Goal: Task Accomplishment & Management: Manage account settings

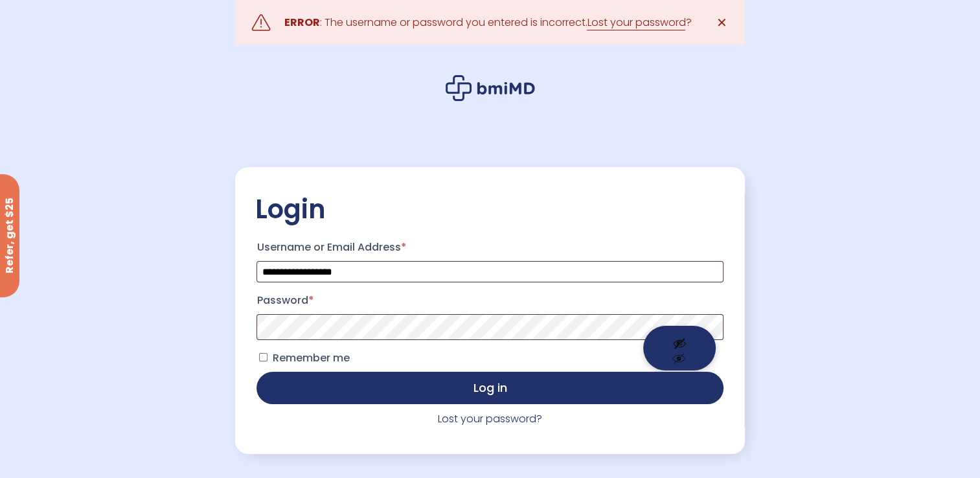
click at [681, 349] on button "Show password" at bounding box center [679, 348] width 73 height 45
click at [256, 372] on button "Log in" at bounding box center [489, 388] width 466 height 32
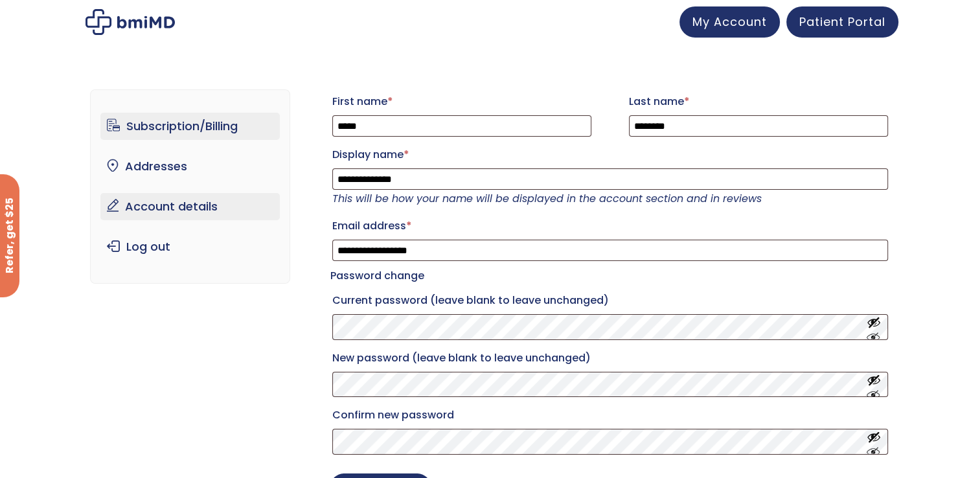
click at [160, 128] on link "Subscription/Billing" at bounding box center [189, 126] width 179 height 27
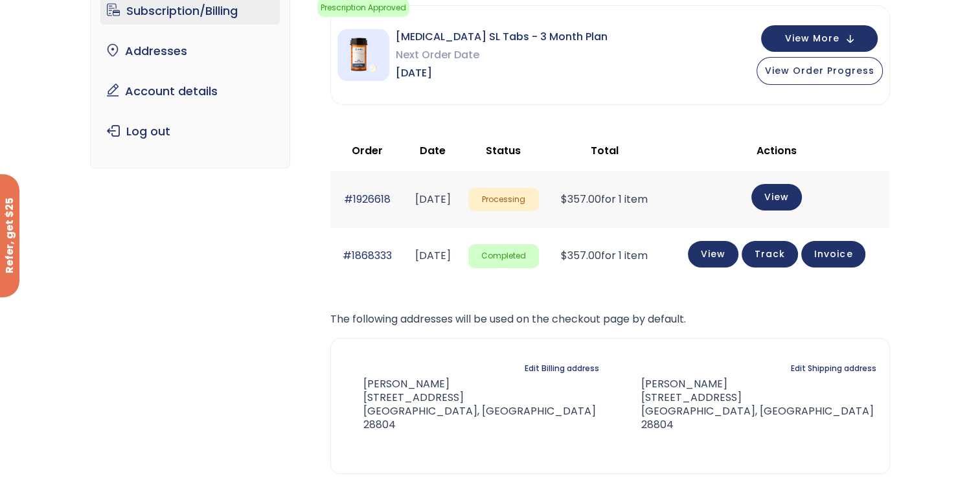
scroll to position [65, 0]
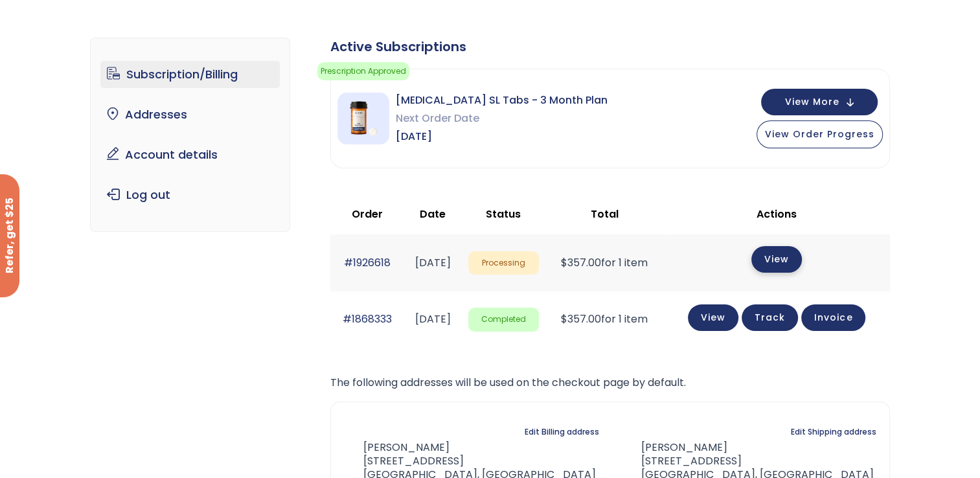
click at [785, 258] on link "View" at bounding box center [776, 259] width 51 height 27
